Goal: Navigation & Orientation: Find specific page/section

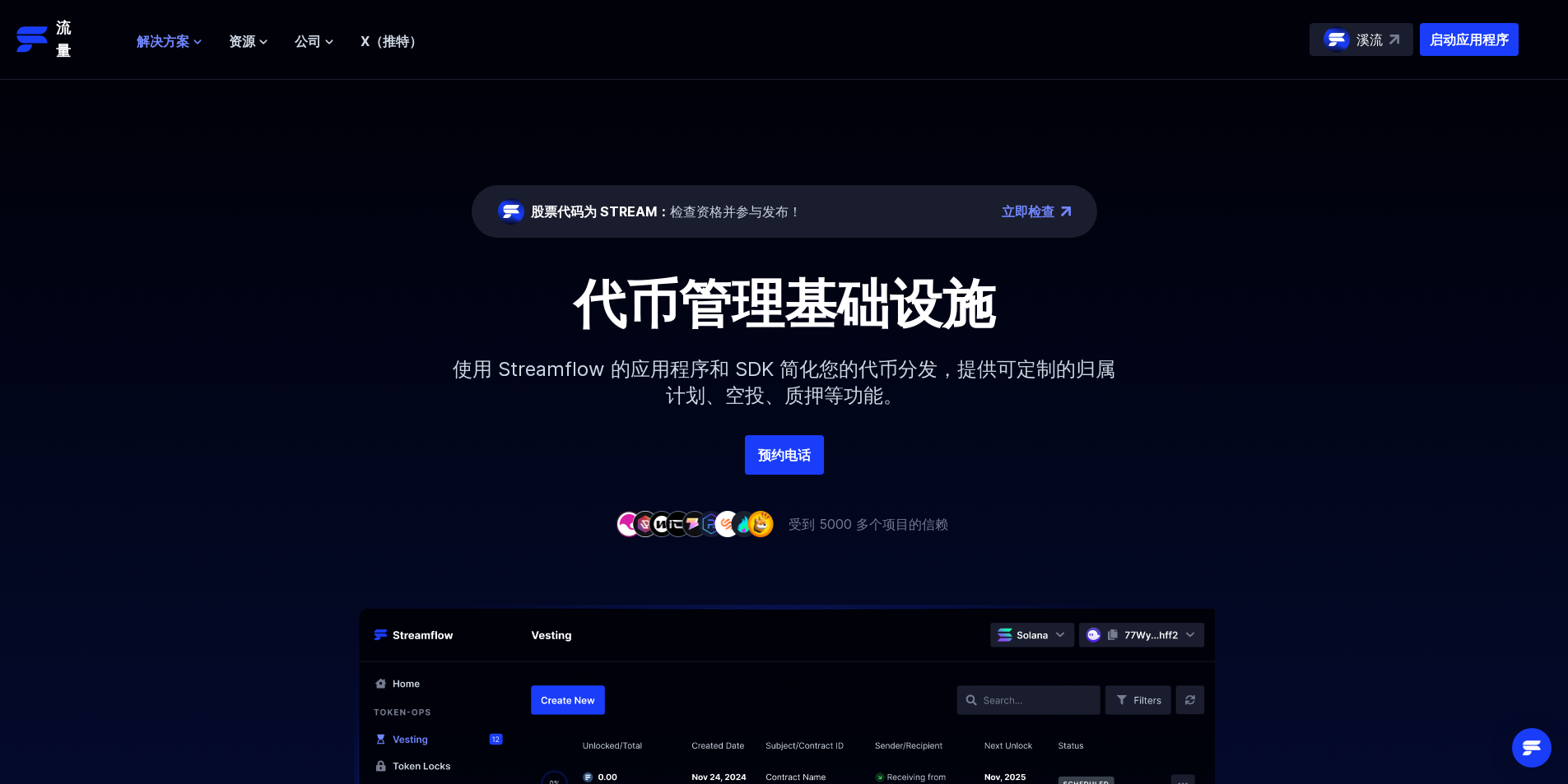
click at [190, 42] on button "解决方案" at bounding box center [170, 41] width 66 height 20
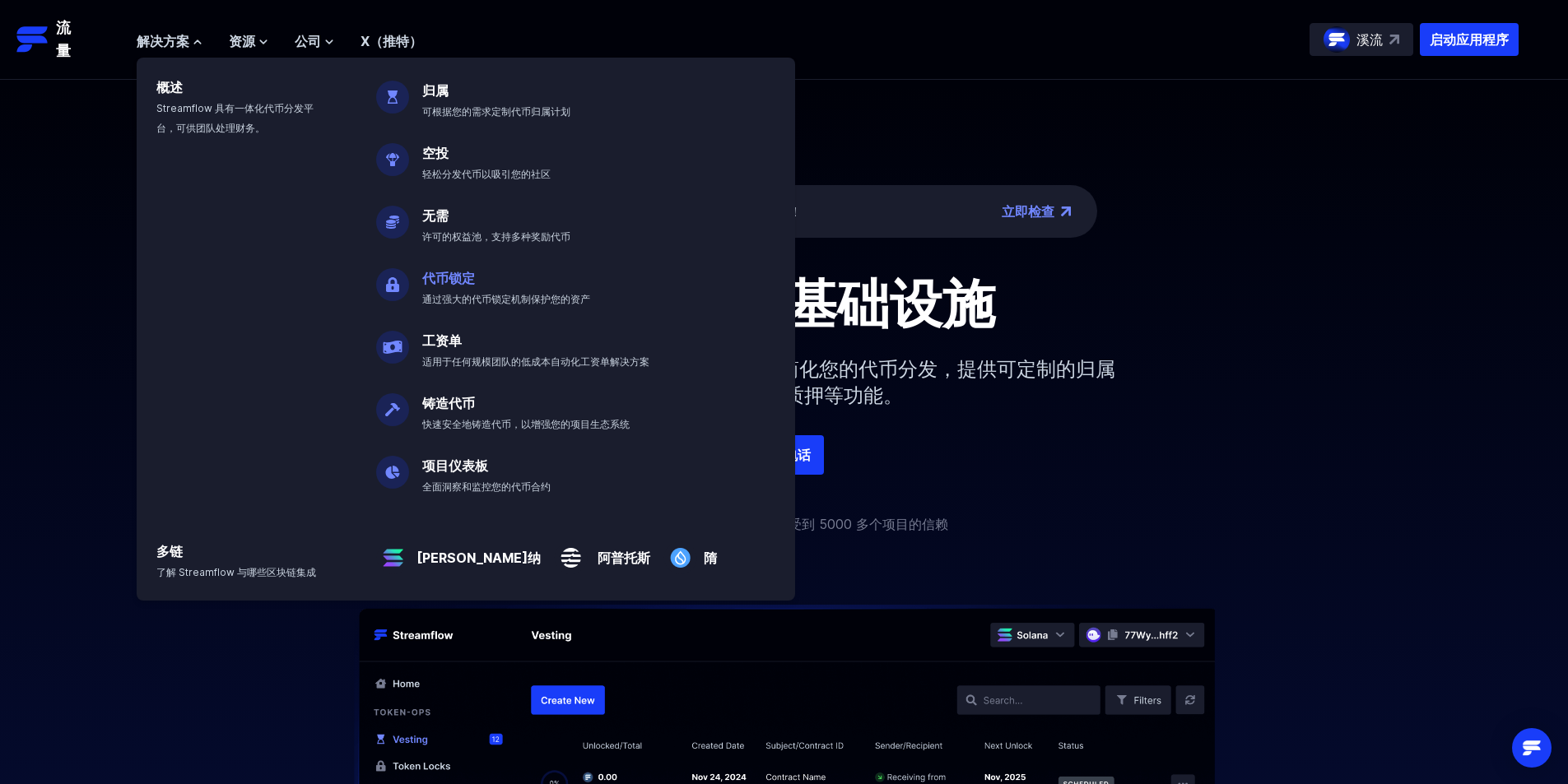
click at [543, 285] on p "代币锁定 通过强大的代币锁定机制保护您的资产" at bounding box center [518, 281] width 211 height 53
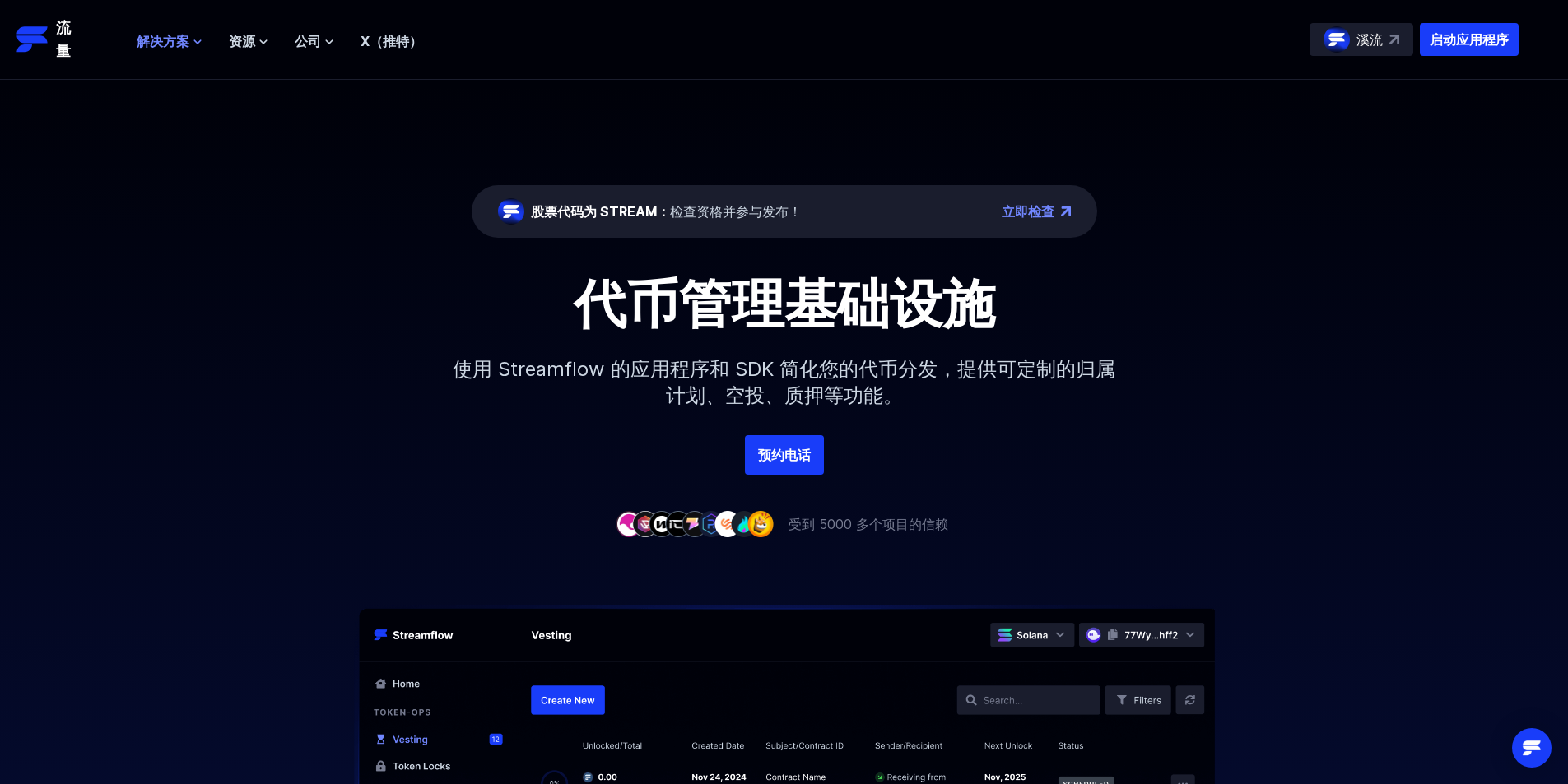
click at [185, 35] on font "解决方案" at bounding box center [163, 41] width 53 height 16
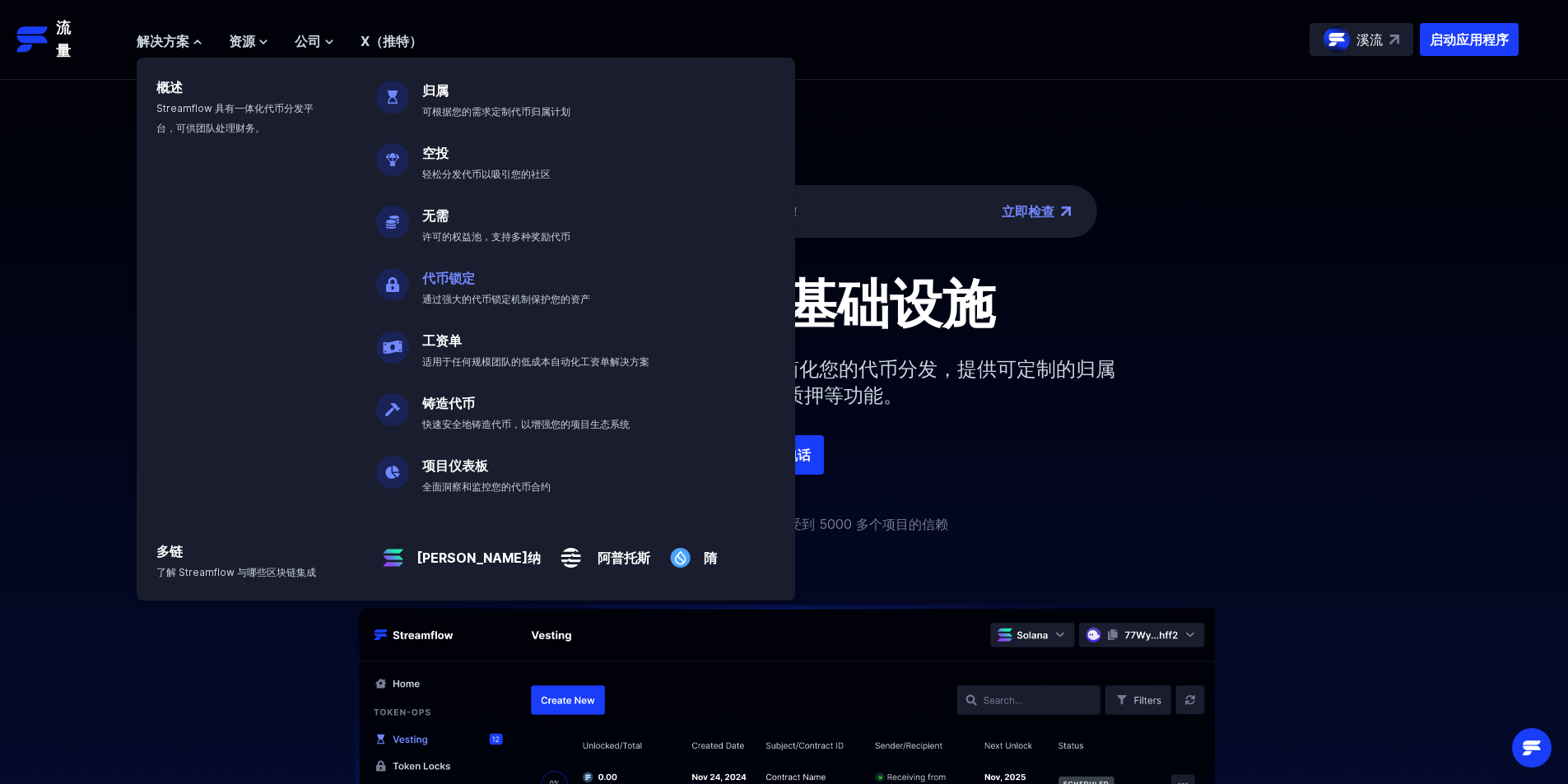
click at [438, 274] on font "代币锁定" at bounding box center [448, 277] width 53 height 16
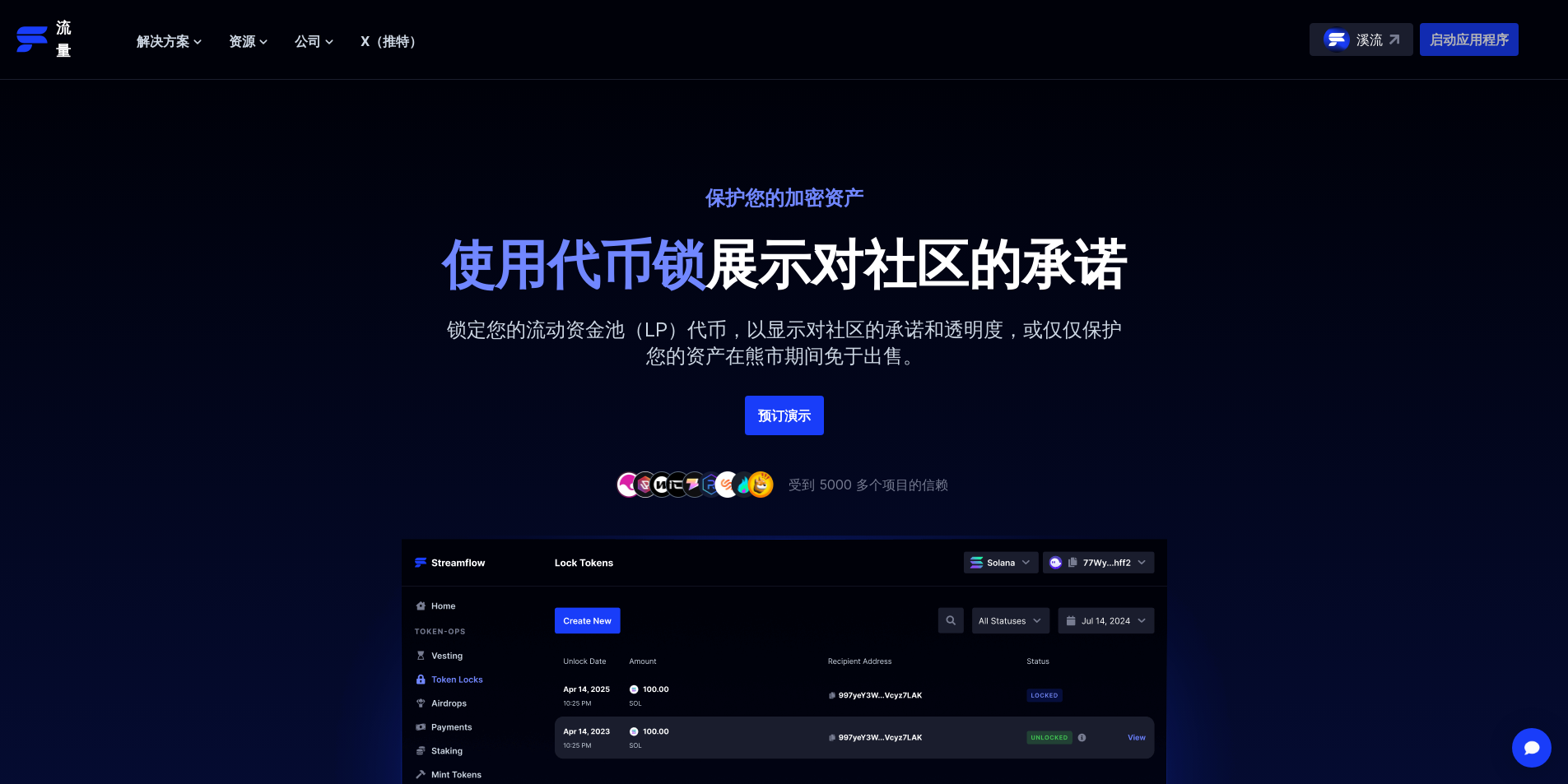
click at [1482, 28] on p "启动应用程序" at bounding box center [1469, 40] width 99 height 33
